Goal: Transaction & Acquisition: Purchase product/service

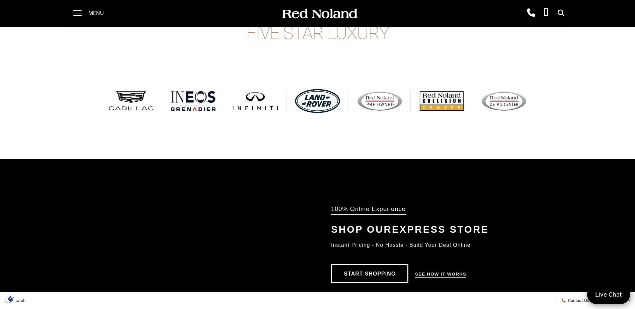
scroll to position [368, 0]
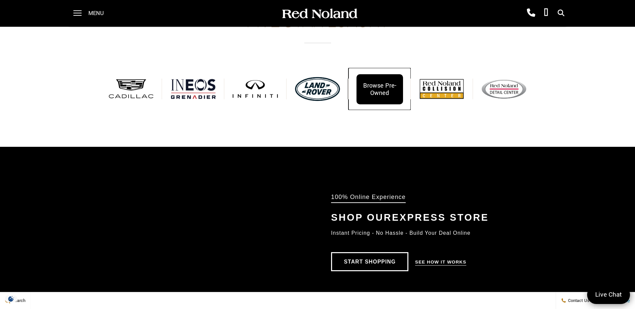
click at [373, 87] on div "Browse Pre-Owned" at bounding box center [380, 89] width 47 height 30
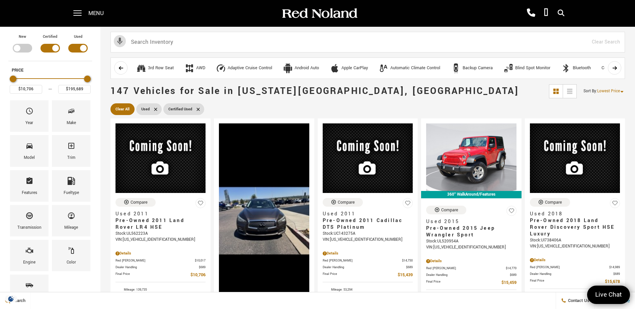
type input "$195,706"
type input "$170,206"
type input "$195,689"
type input "$190,206"
drag, startPoint x: 86, startPoint y: 79, endPoint x: 24, endPoint y: 78, distance: 62.0
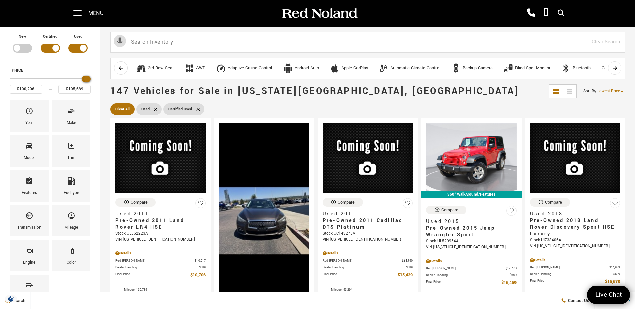
click at [23, 78] on div "Price" at bounding box center [50, 79] width 81 height 12
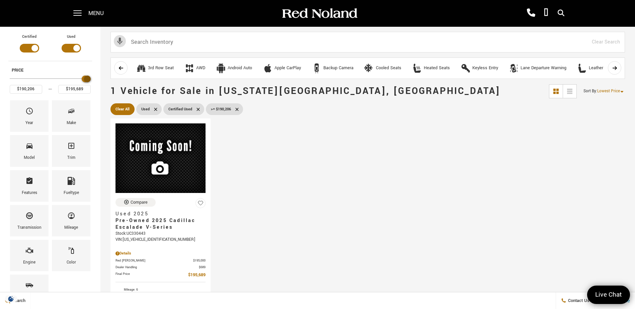
type input "$192,206"
type input "$181,206"
type input "$181,706"
type input "$180,206"
type input "$180,706"
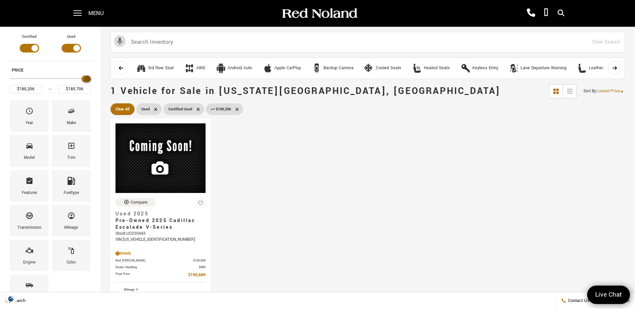
type input "$176,706"
type input "$177,206"
type input "$171,706"
type input "$172,206"
type input "$170,206"
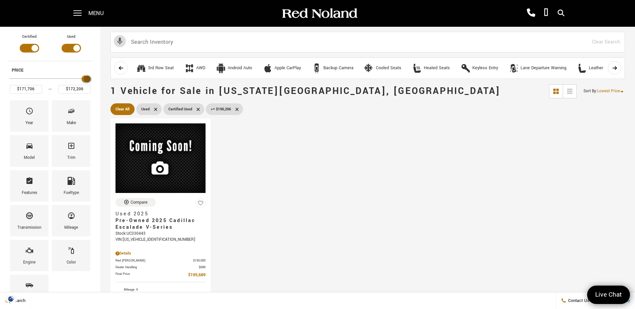
type input "$170,706"
type input "$166,706"
type input "$167,206"
type input "$163,706"
type input "$164,206"
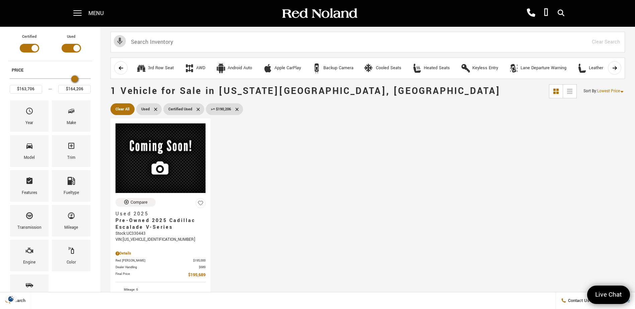
type input "$156,706"
type input "$157,206"
type input "$149,206"
type input "$149,706"
type input "$144,206"
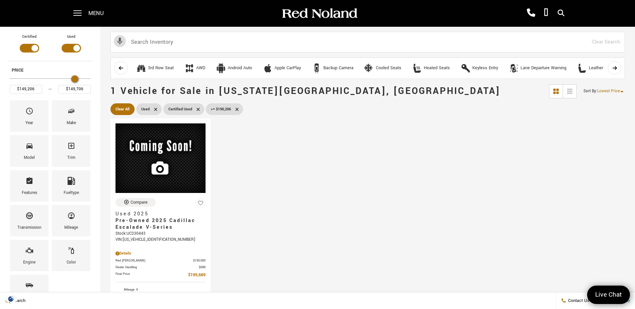
type input "$144,706"
type input "$142,706"
type input "$143,206"
type input "$141,706"
type input "$142,206"
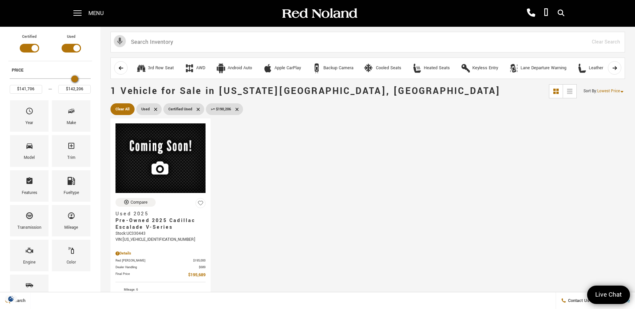
type input "$141,206"
type input "$141,706"
type input "$140,206"
type input "$140,706"
type input "$139,206"
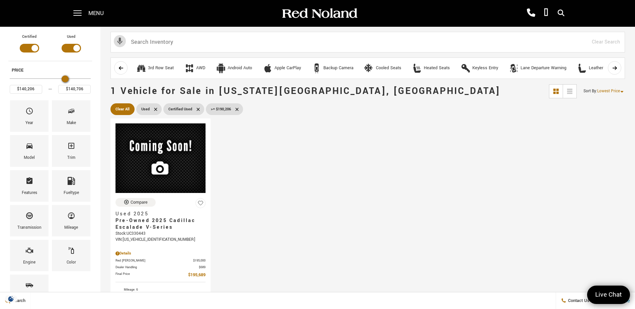
type input "$139,706"
type input "$130,206"
type input "$130,706"
type input "$114,206"
type input "$114,706"
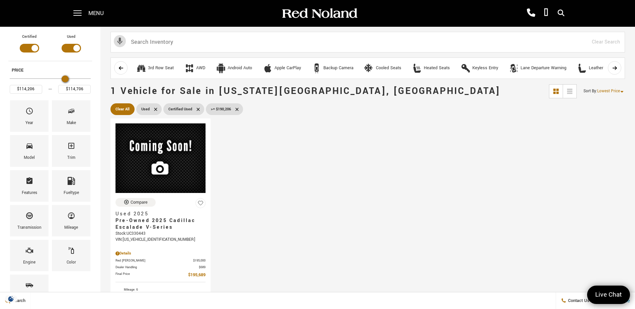
type input "$105,206"
type input "$105,706"
type input "$101,206"
type input "$101,706"
type input "$100,206"
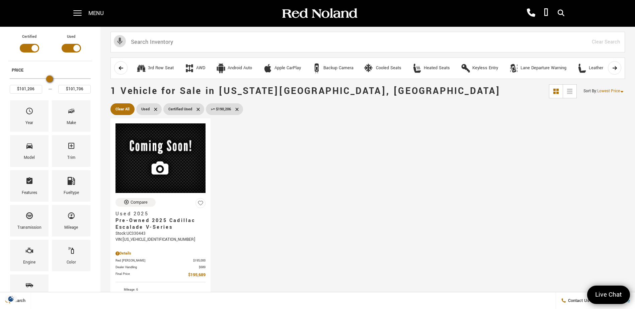
type input "$100,706"
type input "$98,706"
type input "$99,206"
type input "$97,706"
type input "$98,206"
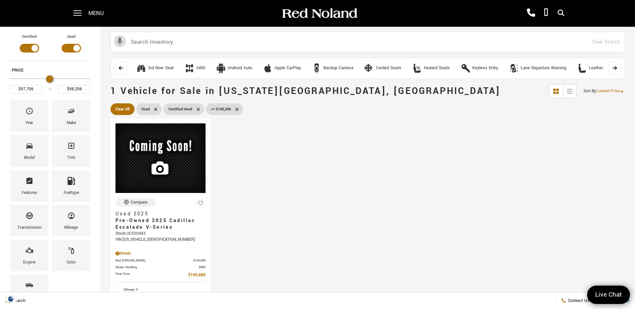
type input "$96,706"
type input "$97,206"
type input "$95,206"
type input "$95,706"
type input "$94,206"
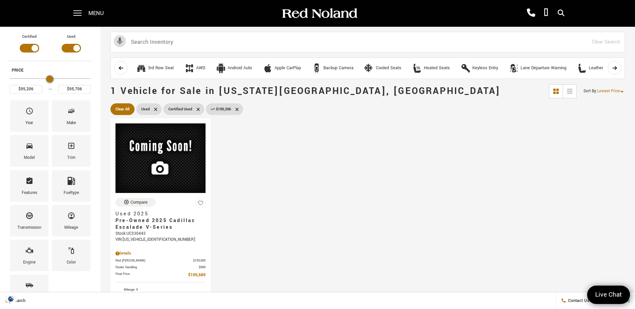
type input "$94,706"
type input "$93,706"
type input "$94,206"
type input "$91,206"
type input "$91,706"
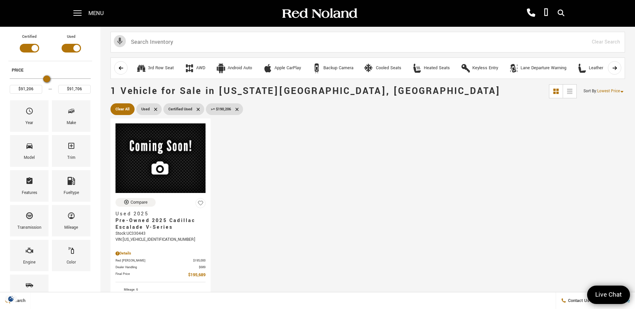
type input "$89,206"
type input "$89,706"
type input "$88,706"
type input "$89,206"
type input "$86,706"
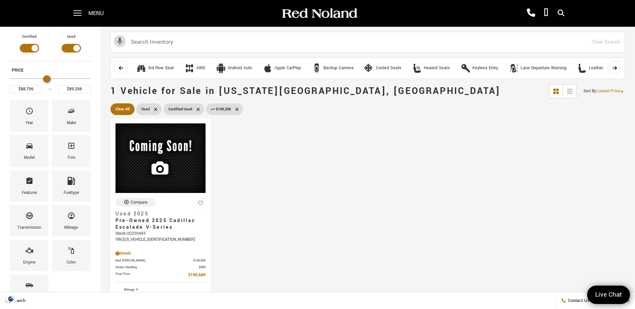
type input "$87,206"
type input "$86,206"
type input "$86,706"
type input "$85,206"
type input "$85,706"
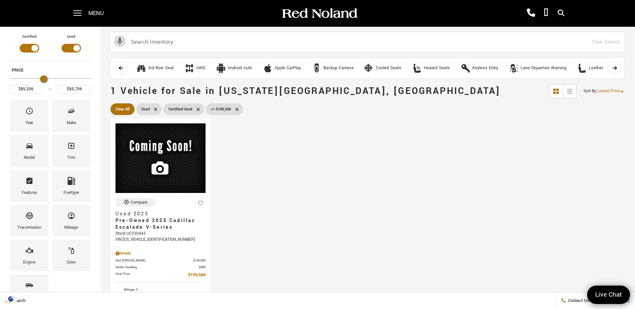
type input "$84,206"
type input "$84,706"
type input "$83,706"
type input "$84,206"
type input "$82,706"
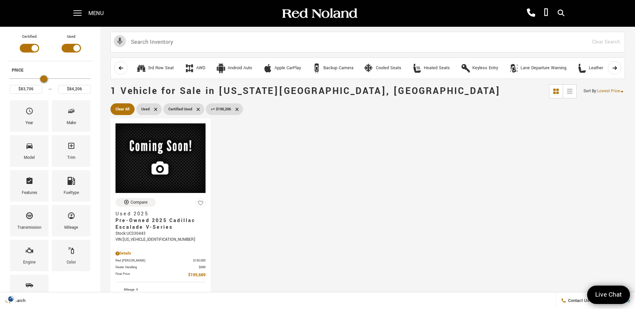
type input "$83,206"
type input "$81,706"
type input "$82,206"
type input "$81,206"
type input "$81,706"
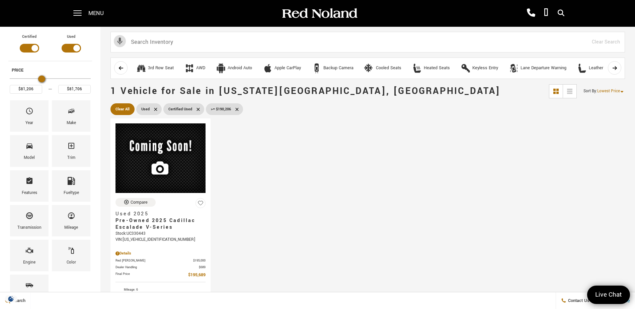
type input "$76,706"
type input "$77,206"
type input "$75,206"
type input "$75,706"
type input "$74,206"
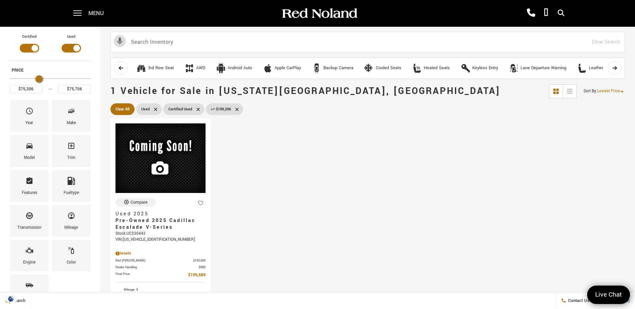
type input "$74,706"
type input "$72,706"
type input "$73,206"
type input "$71,706"
type input "$72,206"
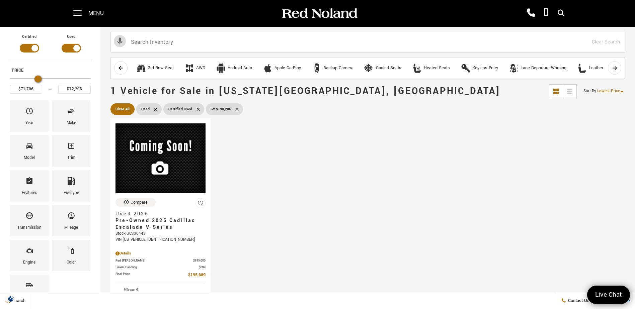
type input "$71,206"
type input "$71,706"
type input "$70,206"
type input "$70,706"
type input "$69,206"
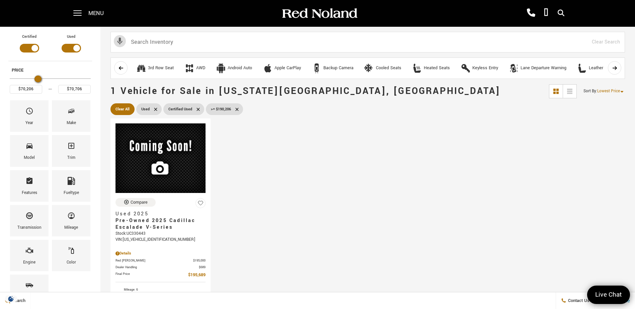
type input "$69,706"
type input "$67,706"
type input "$68,206"
type input "$66,706"
type input "$67,206"
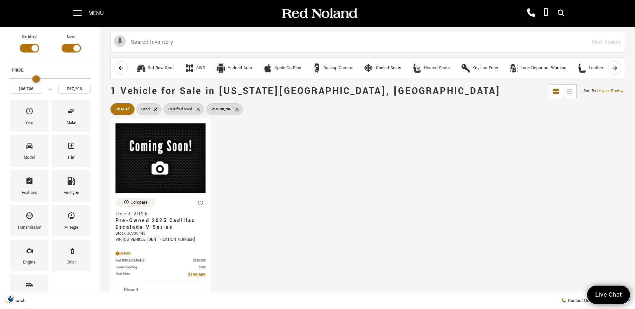
type input "$66,206"
type input "$66,706"
type input "$65,206"
type input "$65,706"
type input "$64,206"
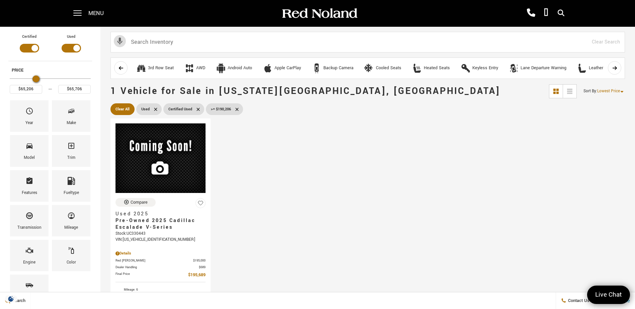
type input "$64,706"
type input "$63,706"
type input "$64,206"
type input "$62,706"
type input "$63,206"
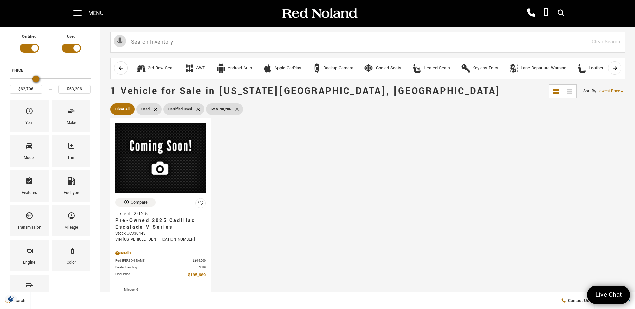
type input "$61,706"
type input "$62,206"
type input "$61,206"
type input "$61,706"
type input "$60,206"
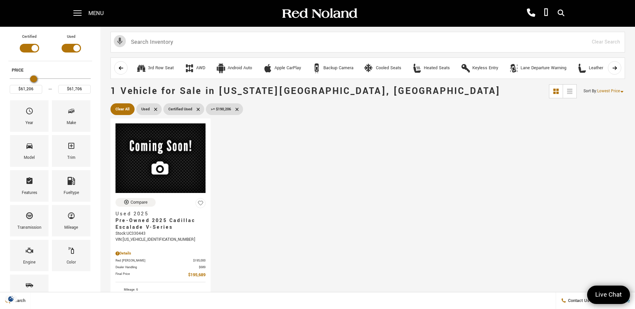
type input "$60,706"
type input "$59,206"
type input "$59,706"
type input "$57,706"
type input "$58,206"
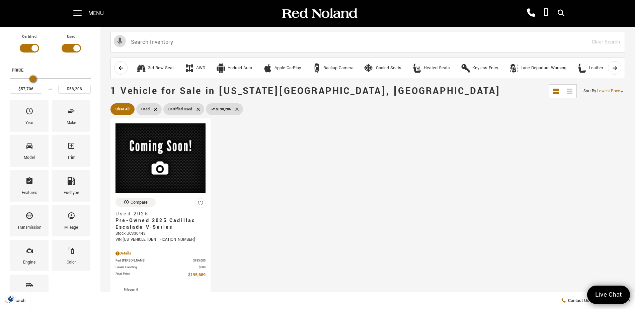
type input "$56,706"
type input "$57,206"
type input "$56,206"
type input "$56,706"
type input "$55,206"
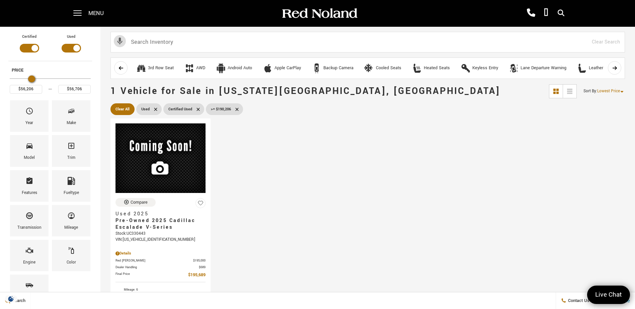
type input "$55,706"
type input "$53,706"
type input "$54,206"
drag, startPoint x: 86, startPoint y: 79, endPoint x: 28, endPoint y: 85, distance: 58.2
click at [29, 85] on div "Price" at bounding box center [50, 79] width 81 height 12
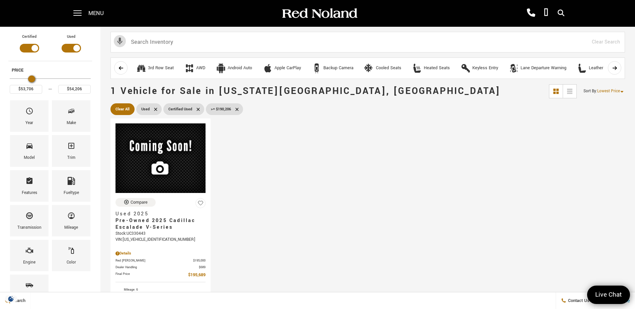
type input "$52,706"
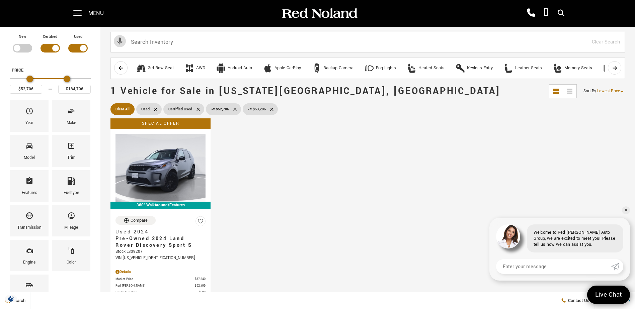
type input "$195,689"
drag, startPoint x: 28, startPoint y: 79, endPoint x: 109, endPoint y: 82, distance: 81.1
click at [109, 82] on section "New Certified Used Type Price $52,706 $195,689 Year Make Model Trim Features Fu…" at bounding box center [317, 262] width 635 height 471
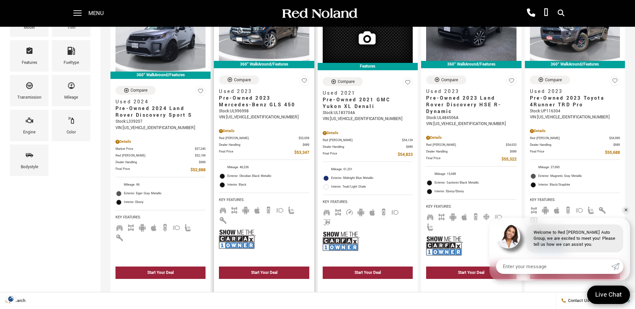
scroll to position [134, 0]
